Goal: Transaction & Acquisition: Purchase product/service

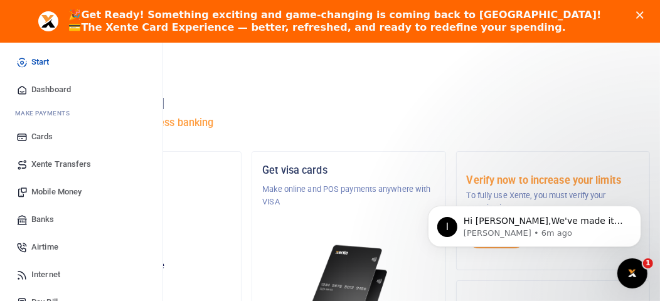
click at [52, 185] on link "Mobile Money" at bounding box center [81, 192] width 143 height 28
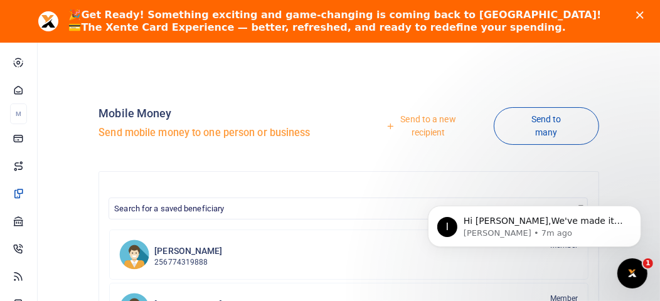
click at [431, 119] on link "Send to a new recipient" at bounding box center [424, 126] width 140 height 36
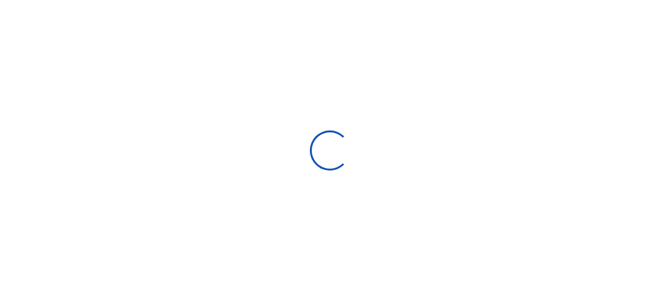
select select "Loading bundles"
select select
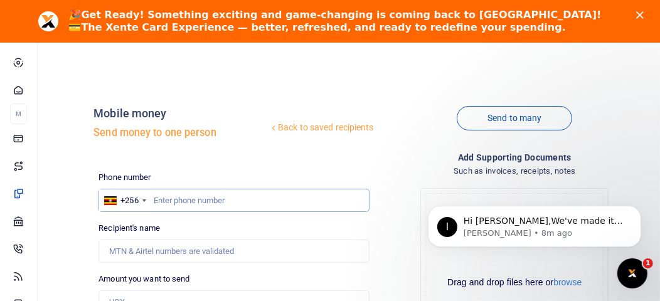
click at [158, 200] on input "text" at bounding box center [234, 201] width 271 height 24
type input "752104265"
type input "Twaha Bakisula"
type input "752104268"
type input "Vincent. Nyonyintono"
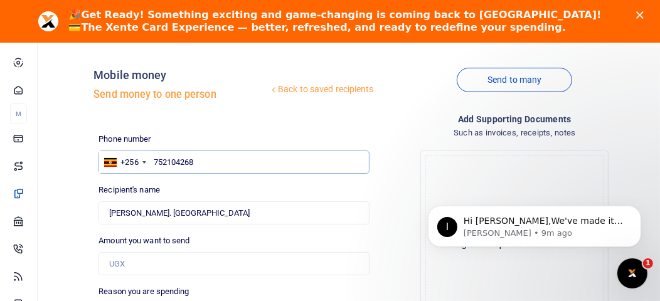
scroll to position [50, 0]
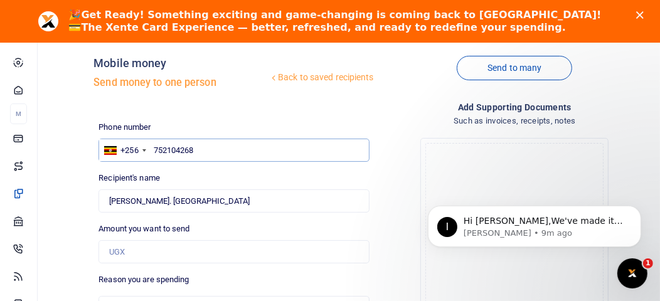
type input "752104268"
click at [193, 256] on input "Amount you want to send" at bounding box center [234, 252] width 271 height 24
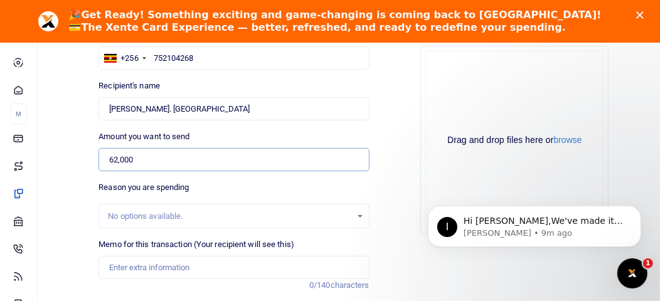
scroll to position [150, 0]
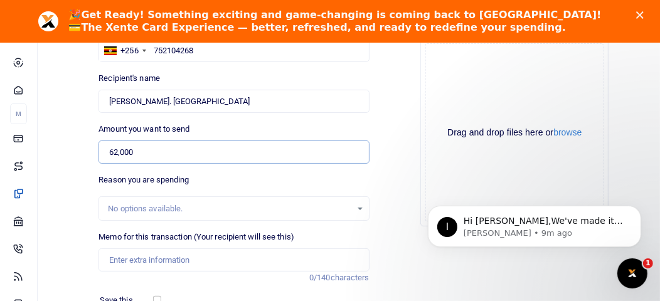
type input "62,000"
click at [179, 259] on input "Memo for this transaction (Your recipient will see this)" at bounding box center [234, 261] width 271 height 24
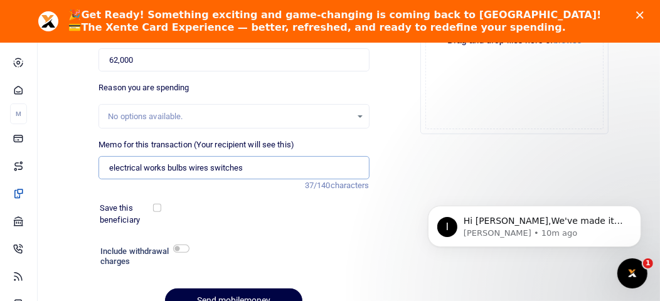
scroll to position [250, 0]
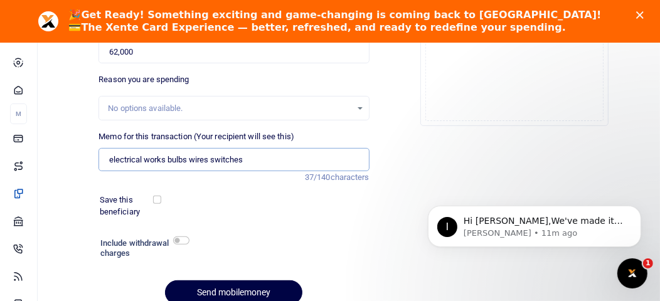
type input "electrical works bulbs wires switches"
click at [180, 238] on input "checkbox" at bounding box center [181, 241] width 16 height 8
checkbox input "true"
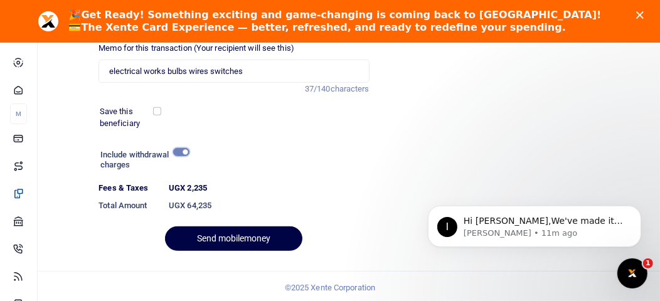
scroll to position [340, 0]
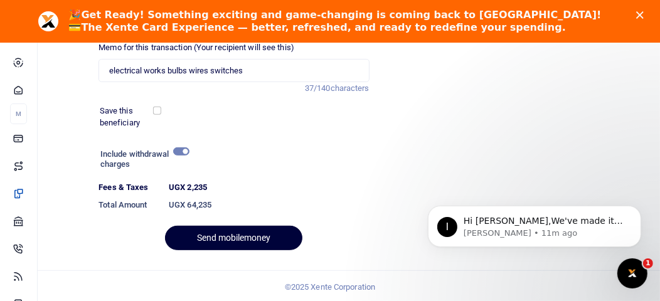
click at [274, 235] on button "Send mobilemoney" at bounding box center [233, 238] width 137 height 24
click at [272, 236] on button "Send mobilemoney" at bounding box center [233, 238] width 137 height 24
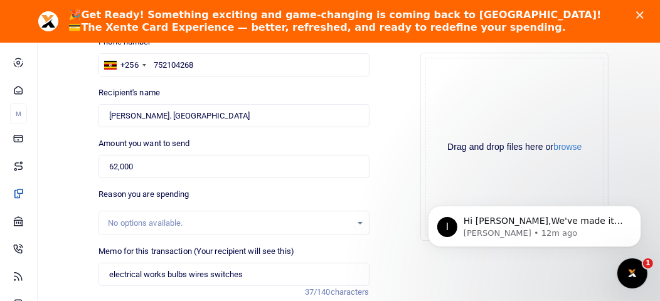
click at [272, 236] on div "Phone number +256 Uganda +256 752104268 Phone is required. Recipient's name Fou…" at bounding box center [234, 250] width 281 height 429
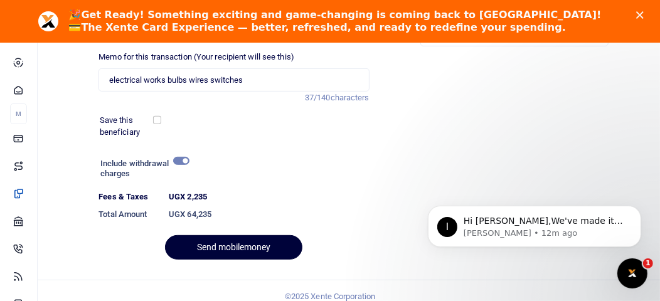
scroll to position [334, 0]
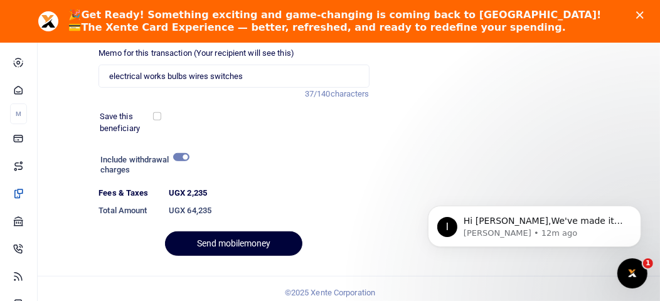
click at [239, 245] on button "Send mobilemoney" at bounding box center [233, 244] width 137 height 24
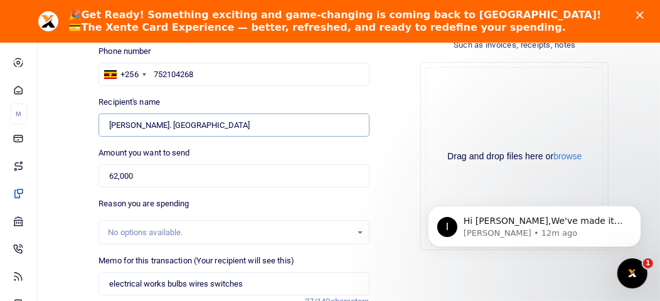
scroll to position [100, 0]
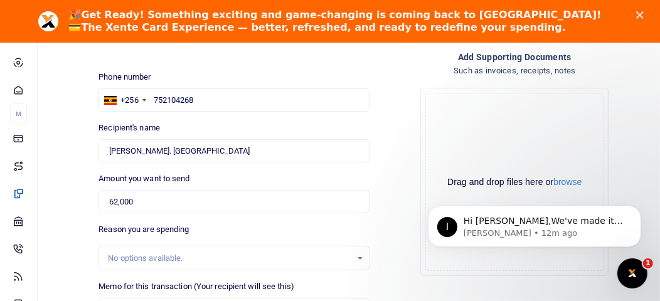
click at [644, 14] on polygon "Close" at bounding box center [641, 15] width 8 height 8
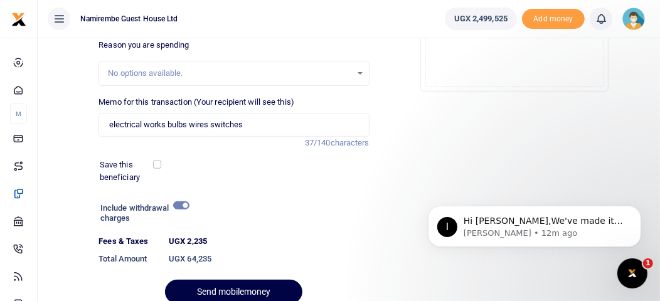
scroll to position [250, 0]
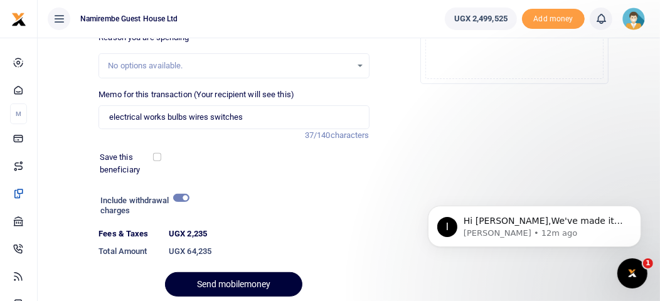
click at [243, 277] on button "Send mobilemoney" at bounding box center [233, 284] width 137 height 24
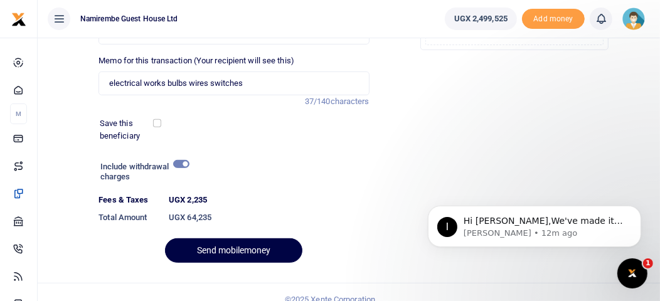
scroll to position [297, 0]
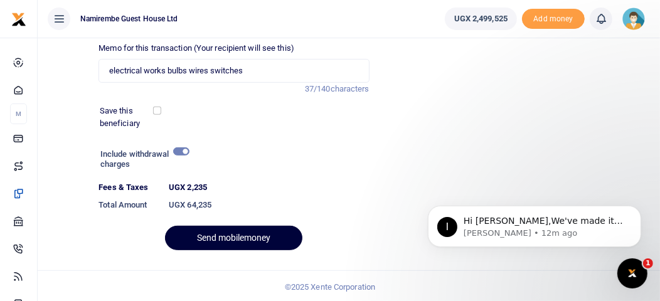
click at [224, 244] on button "Send mobilemoney" at bounding box center [233, 238] width 137 height 24
click at [250, 240] on button "Send mobilemoney" at bounding box center [233, 238] width 137 height 24
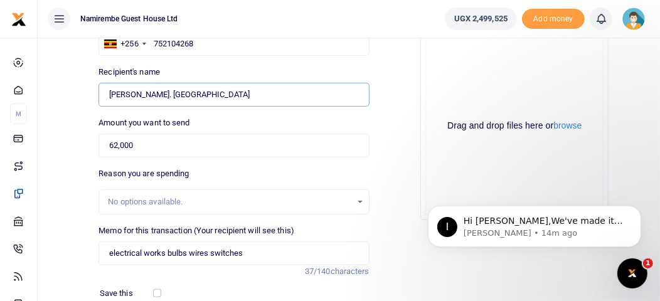
scroll to position [125, 0]
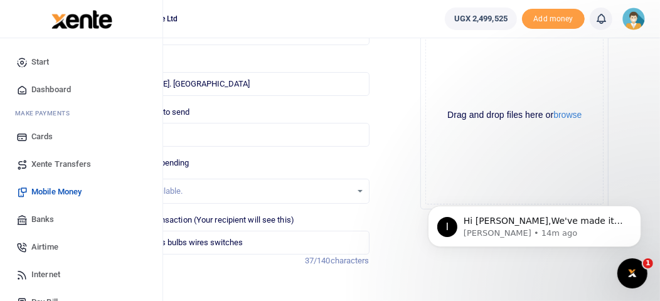
click at [38, 193] on span "Mobile Money" at bounding box center [56, 192] width 50 height 13
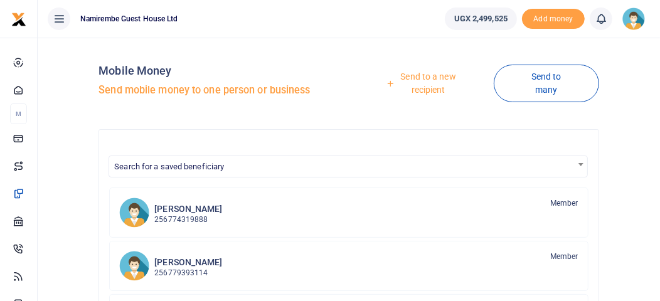
click at [417, 81] on link "Send to a new recipient" at bounding box center [424, 83] width 140 height 36
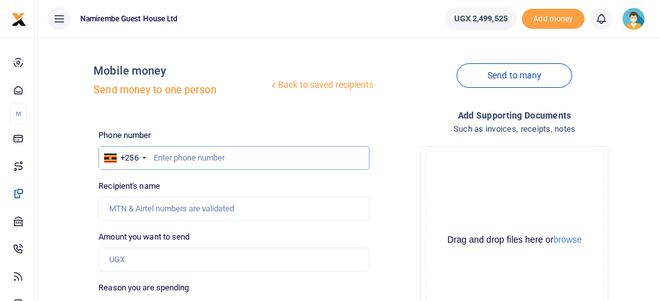
click at [188, 156] on input "text" at bounding box center [234, 158] width 271 height 24
type input "752104268"
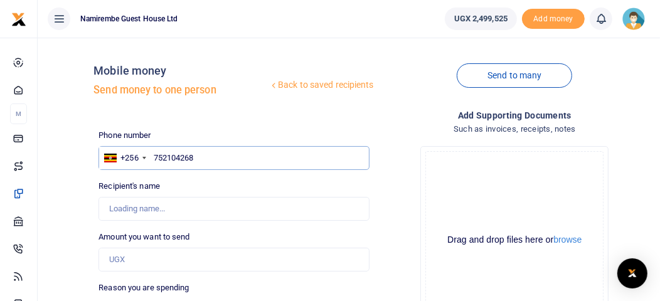
type input "[PERSON_NAME]. [GEOGRAPHIC_DATA]"
type input "752104268"
click at [137, 261] on input "Amount you want to send" at bounding box center [234, 260] width 271 height 24
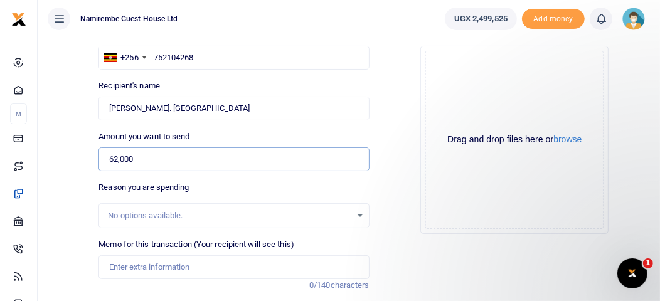
scroll to position [125, 0]
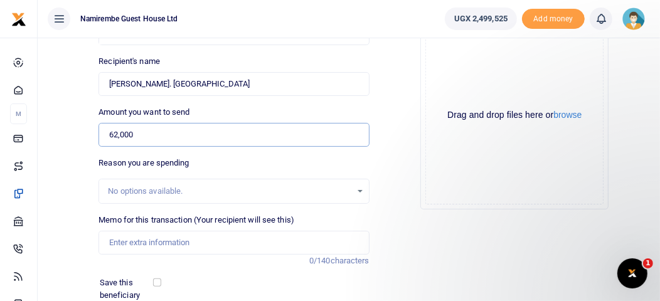
type input "62,000"
click at [189, 245] on input "Memo for this transaction (Your recipient will see this)" at bounding box center [234, 243] width 271 height 24
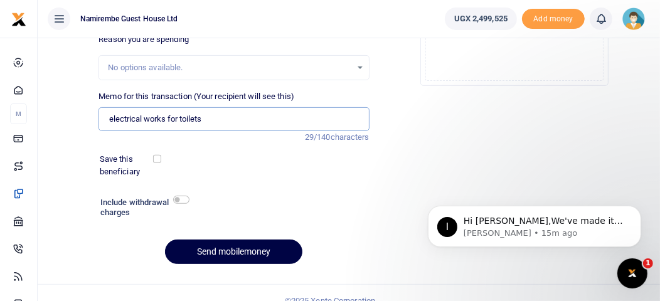
scroll to position [250, 0]
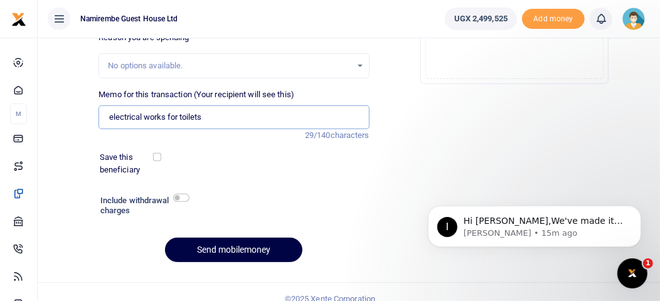
type input "electrical works for toilets"
click at [181, 195] on input "checkbox" at bounding box center [181, 198] width 16 height 8
checkbox input "true"
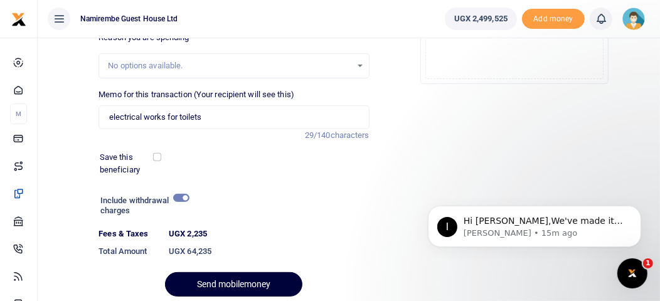
click at [238, 279] on button "Send mobilemoney" at bounding box center [233, 284] width 137 height 24
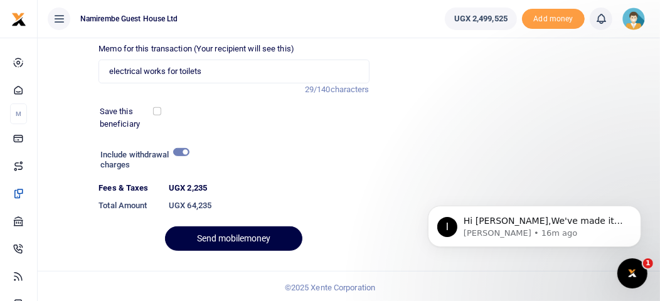
scroll to position [297, 0]
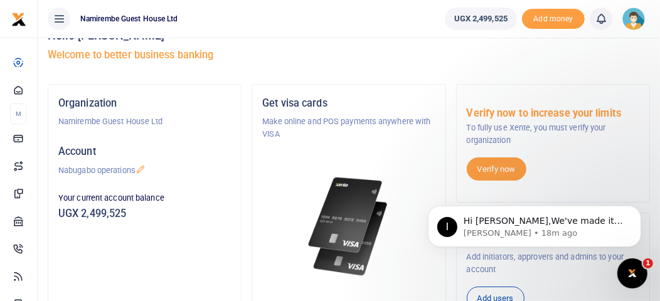
scroll to position [50, 0]
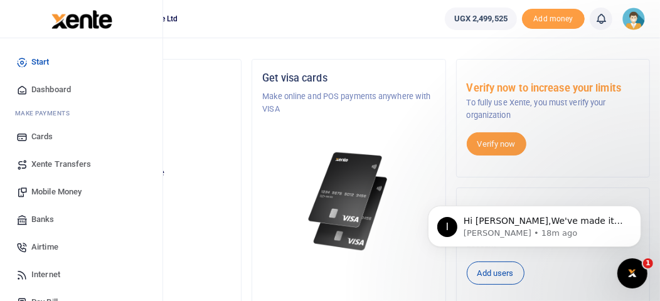
click at [34, 186] on span "Mobile Money" at bounding box center [56, 192] width 50 height 13
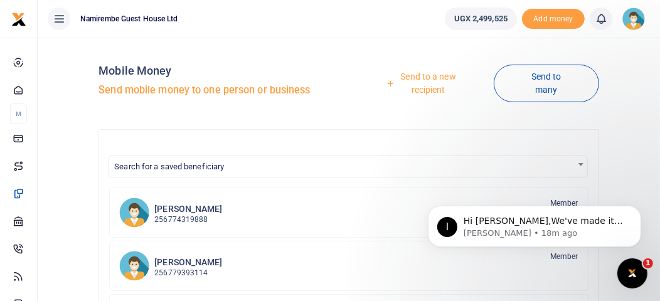
click at [423, 78] on link "Send to a new recipient" at bounding box center [424, 83] width 140 height 36
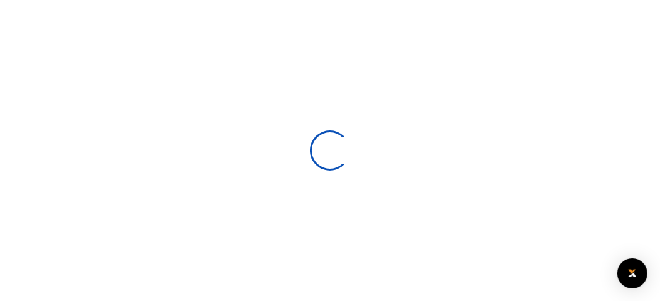
select select
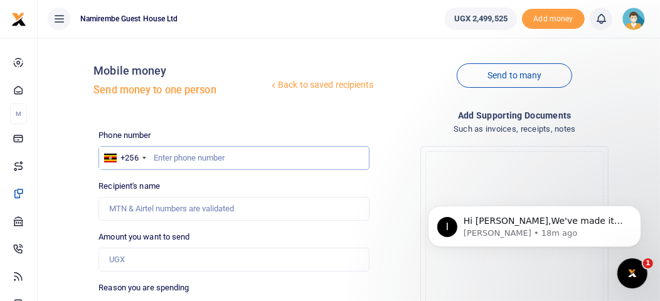
click at [162, 159] on input "text" at bounding box center [234, 158] width 271 height 24
type input "752104268"
type input "Vincent. Nyonyintono"
type input "752104268"
click at [139, 260] on input "Amount you want to send" at bounding box center [234, 260] width 271 height 24
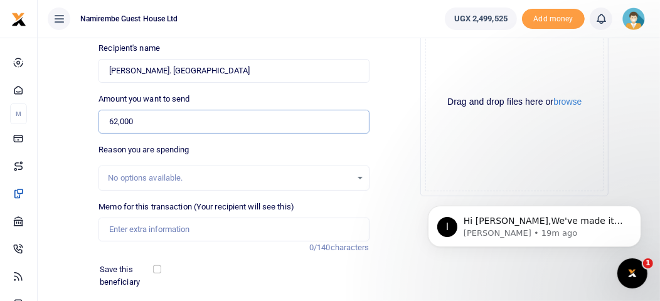
scroll to position [150, 0]
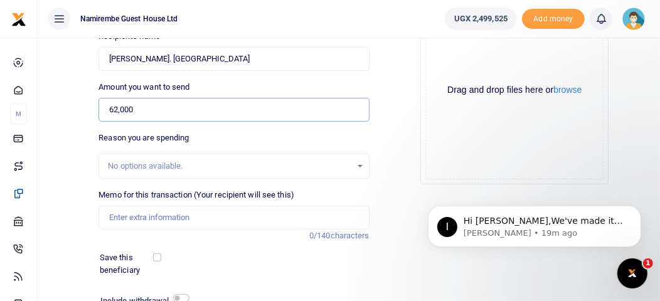
type input "62,000"
click at [148, 218] on input "Memo for this transaction (Your recipient will see this)" at bounding box center [234, 218] width 271 height 24
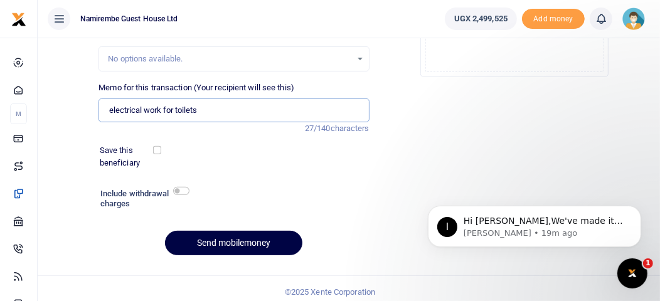
scroll to position [262, 0]
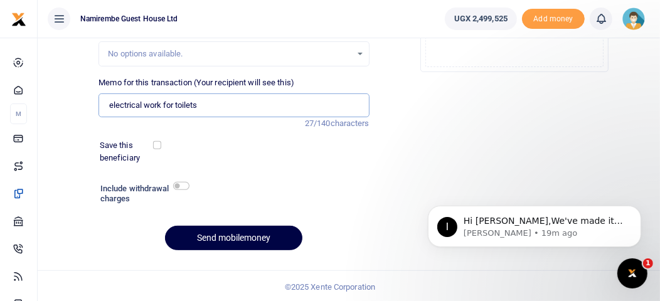
type input "electrical work for toilets"
click at [180, 185] on input "checkbox" at bounding box center [181, 186] width 16 height 8
checkbox input "true"
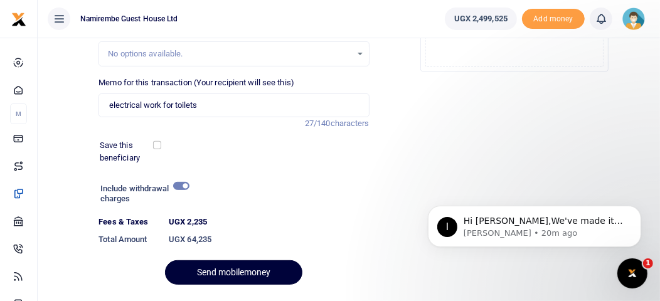
click at [227, 268] on button "Send mobilemoney" at bounding box center [233, 273] width 137 height 24
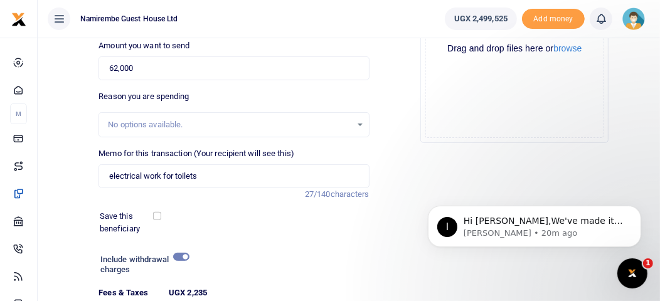
scroll to position [297, 0]
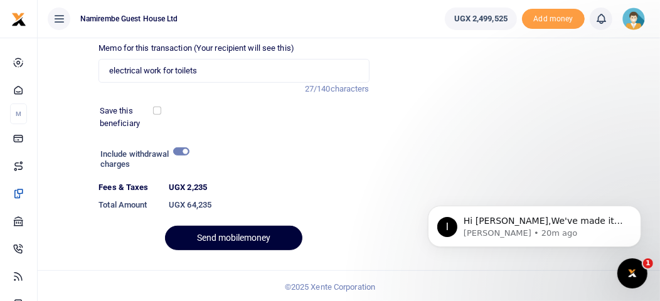
click at [255, 236] on button "Send mobilemoney" at bounding box center [233, 238] width 137 height 24
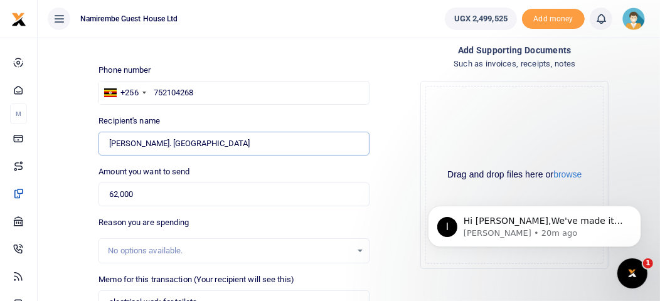
scroll to position [58, 0]
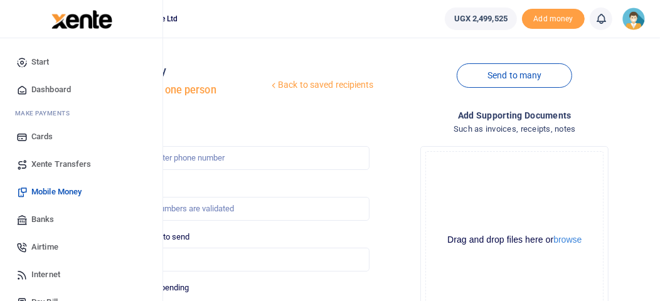
click at [55, 191] on span "Mobile Money" at bounding box center [56, 192] width 50 height 13
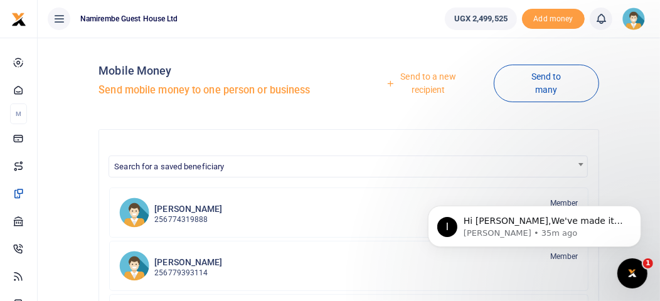
click at [419, 77] on link "Send to a new recipient" at bounding box center [424, 83] width 140 height 36
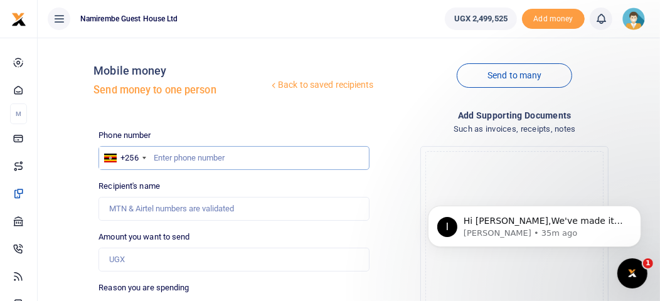
click at [188, 163] on input "text" at bounding box center [234, 158] width 271 height 24
type input "753033325"
type input "Francis Ssonko"
type input "753033325"
click at [143, 258] on input "Amount you want to send" at bounding box center [234, 260] width 271 height 24
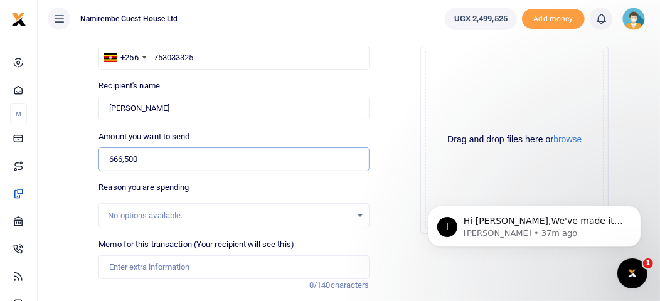
scroll to position [125, 0]
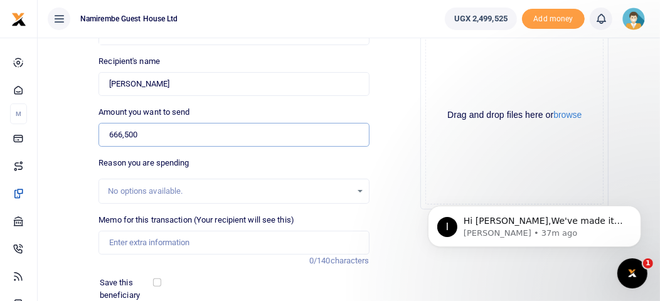
type input "666,500"
click at [151, 241] on input "Memo for this transaction (Your recipient will see this)" at bounding box center [234, 243] width 271 height 24
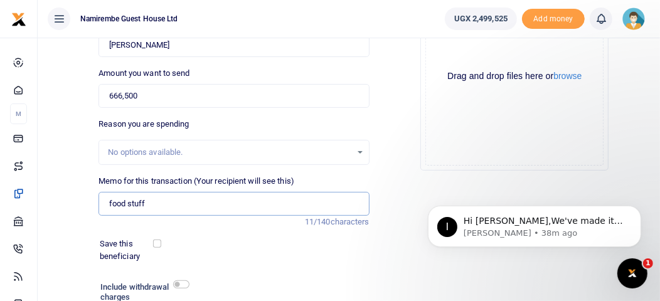
scroll to position [176, 0]
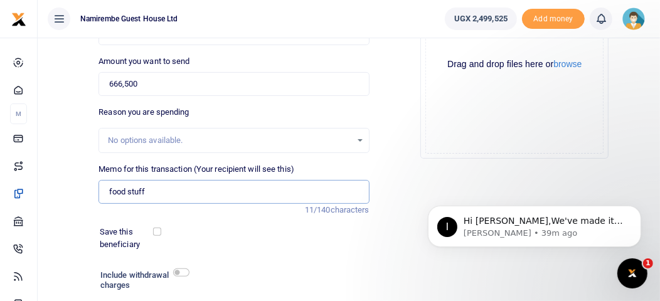
type input "food stuff"
click at [181, 269] on input "checkbox" at bounding box center [181, 273] width 16 height 8
checkbox input "true"
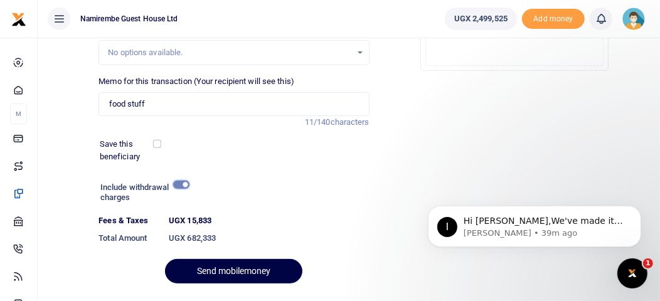
scroll to position [276, 0]
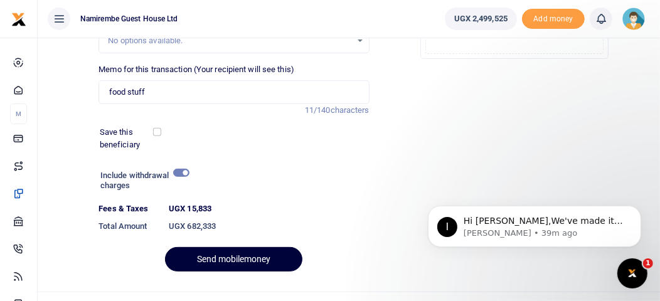
click at [256, 257] on button "Send mobilemoney" at bounding box center [233, 259] width 137 height 24
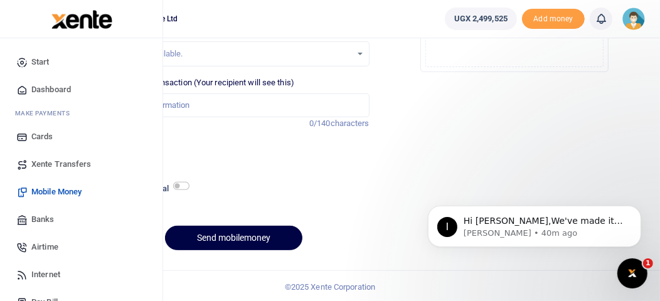
click at [44, 185] on link "Mobile Money" at bounding box center [81, 192] width 143 height 28
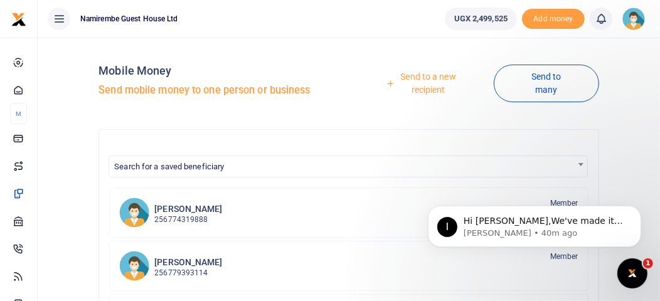
click at [423, 77] on link "Send to a new recipient" at bounding box center [424, 83] width 140 height 36
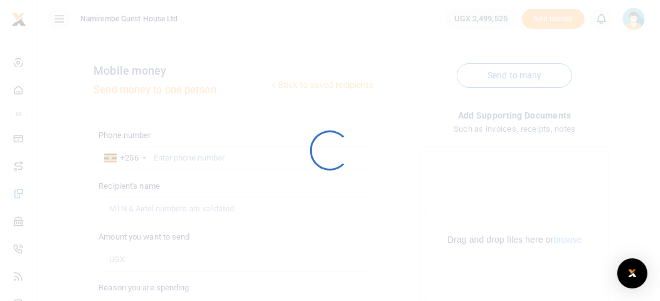
select select
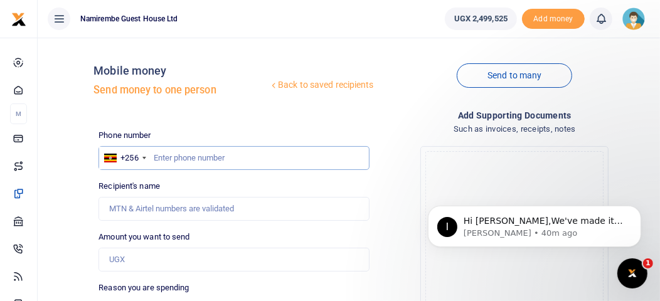
click at [186, 158] on input "text" at bounding box center [234, 158] width 271 height 24
type input "754259037"
type input "[PERSON_NAME]"
type input "754259037"
click at [132, 257] on input "Amount you want to send" at bounding box center [234, 260] width 271 height 24
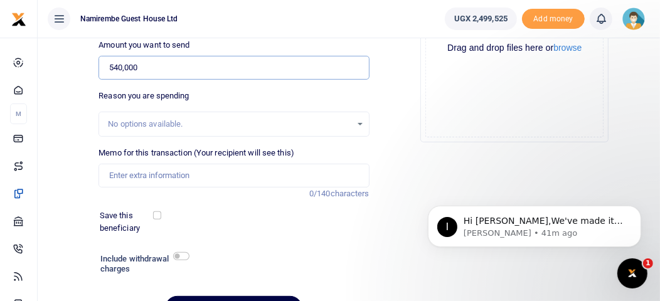
scroll to position [201, 0]
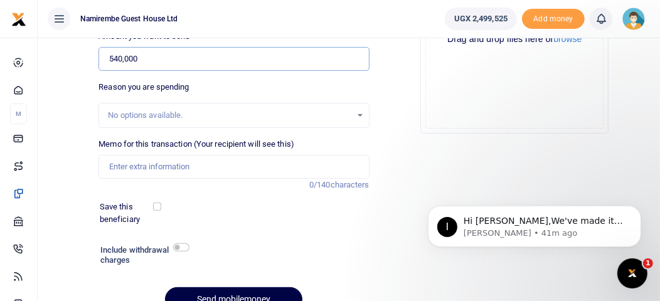
type input "540,000"
click at [169, 164] on input "Memo for this transaction (Your recipient will see this)" at bounding box center [234, 167] width 271 height 24
type input "food stuff fish"
click at [181, 245] on input "checkbox" at bounding box center [181, 248] width 16 height 8
checkbox input "true"
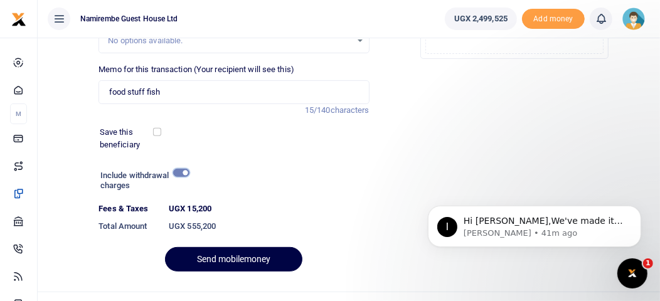
scroll to position [276, 0]
click at [249, 254] on button "Send mobilemoney" at bounding box center [233, 259] width 137 height 24
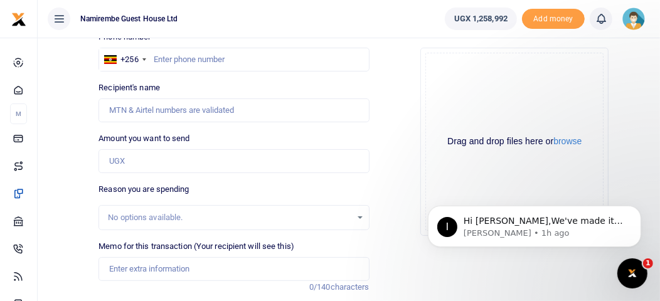
scroll to position [100, 0]
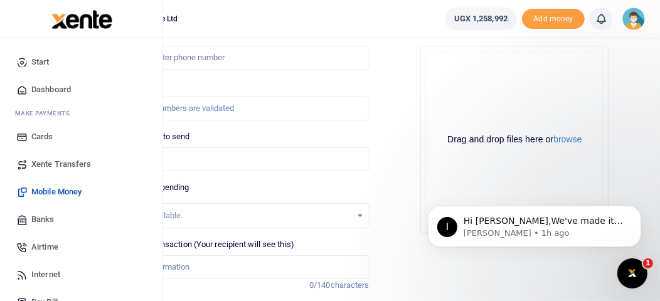
click at [62, 186] on span "Mobile Money" at bounding box center [56, 192] width 50 height 13
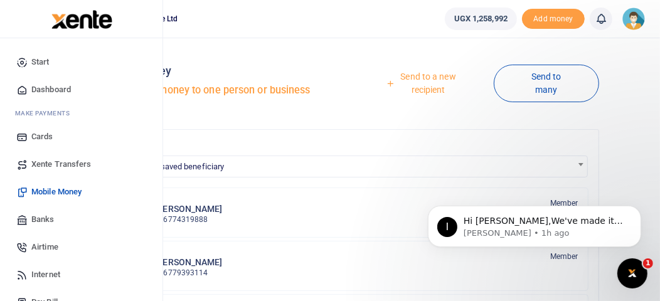
click at [45, 57] on span "Start" at bounding box center [40, 62] width 18 height 13
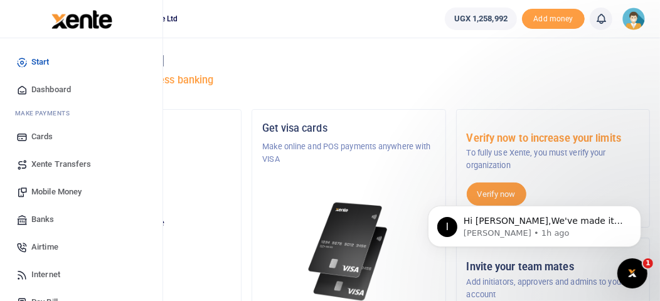
click at [45, 216] on span "Banks" at bounding box center [42, 219] width 23 height 13
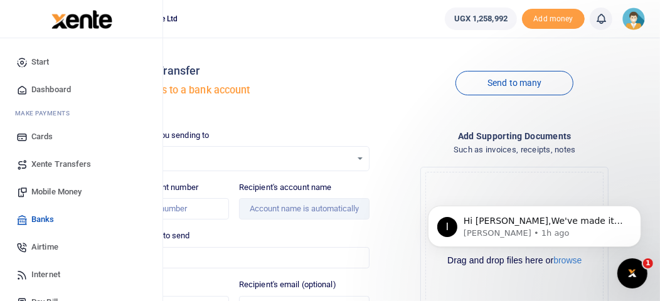
click at [45, 161] on span "Xente Transfers" at bounding box center [61, 164] width 60 height 13
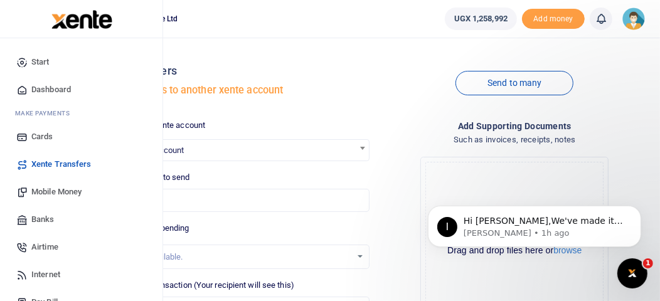
click at [45, 134] on span "Cards" at bounding box center [42, 137] width 22 height 13
click at [54, 186] on span "Mobile Money" at bounding box center [56, 192] width 50 height 13
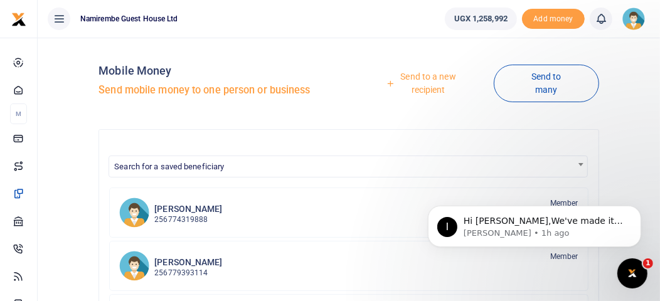
click at [635, 12] on img at bounding box center [634, 19] width 23 height 23
click at [600, 87] on link "Logout" at bounding box center [600, 92] width 99 height 18
